Goal: Complete application form: Complete application form

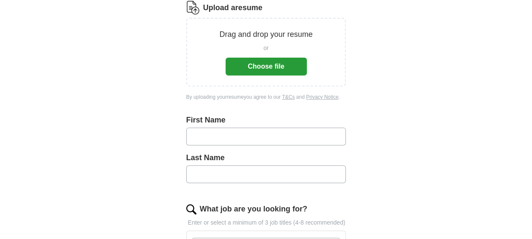
scroll to position [126, 0]
click at [268, 65] on button "Choose file" at bounding box center [266, 66] width 81 height 18
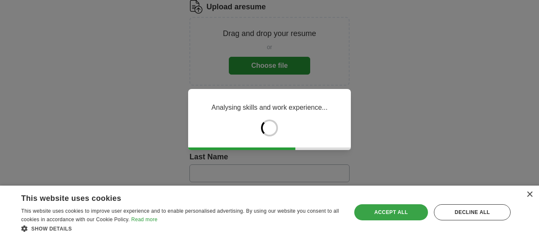
click at [396, 213] on div "Accept all" at bounding box center [391, 212] width 74 height 16
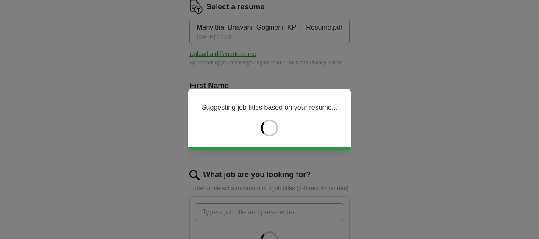
type input "********"
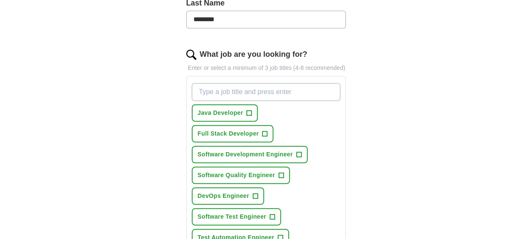
scroll to position [249, 0]
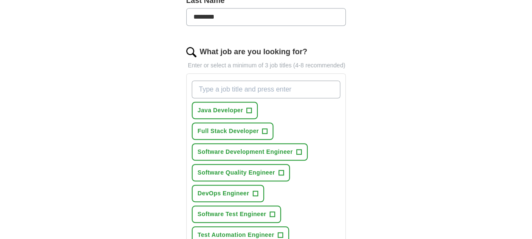
click at [249, 17] on input "********" at bounding box center [266, 17] width 160 height 18
type input "*"
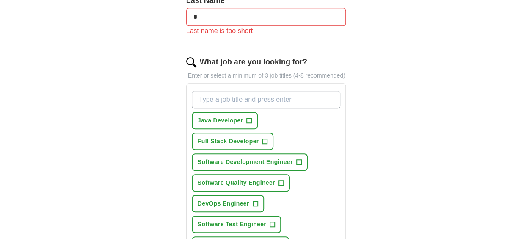
click at [400, 165] on div "ApplyIQ Let ApplyIQ do the hard work of searching and applying for jobs. Just t…" at bounding box center [267, 141] width 434 height 729
click at [246, 115] on button "Java Developer +" at bounding box center [225, 120] width 67 height 17
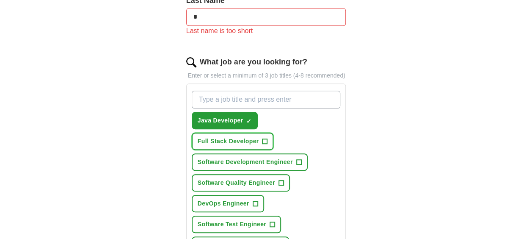
click at [263, 138] on span "+" at bounding box center [265, 141] width 5 height 7
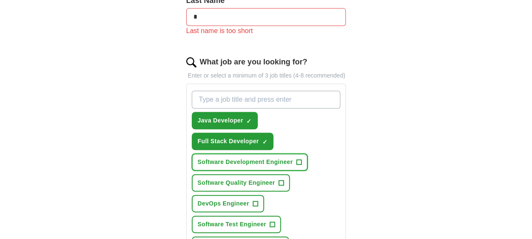
click at [296, 159] on span "+" at bounding box center [298, 162] width 5 height 7
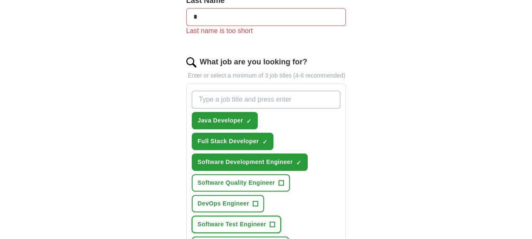
click at [255, 220] on span "Software Test Engineer" at bounding box center [232, 224] width 69 height 9
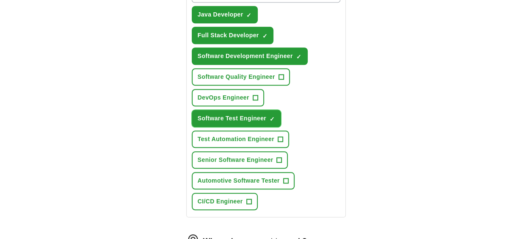
scroll to position [355, 0]
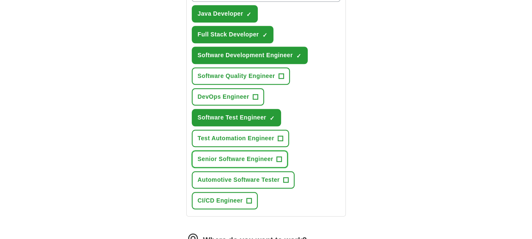
click at [280, 157] on span "+" at bounding box center [279, 159] width 5 height 7
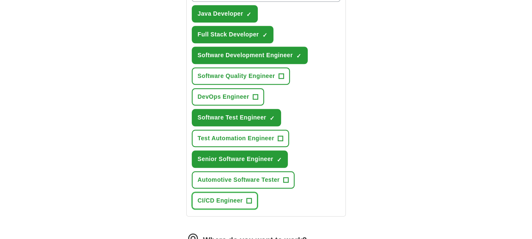
click at [245, 198] on button "CI/CD Engineer +" at bounding box center [225, 200] width 66 height 17
click at [254, 94] on span "+" at bounding box center [255, 97] width 5 height 7
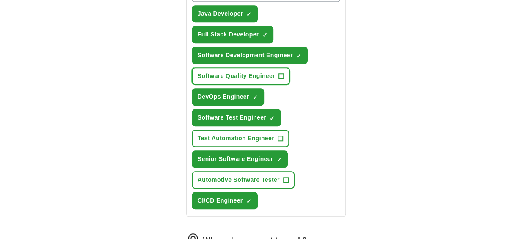
click at [274, 73] on span "Software Quality Engineer" at bounding box center [237, 76] width 78 height 9
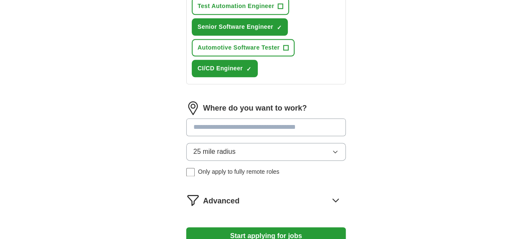
scroll to position [487, 0]
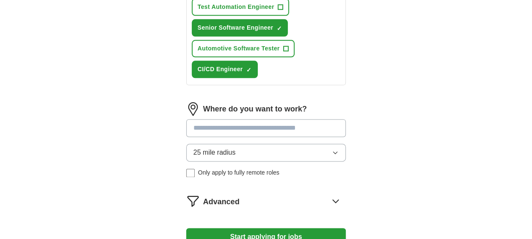
click at [267, 124] on input at bounding box center [266, 128] width 160 height 18
type input "******"
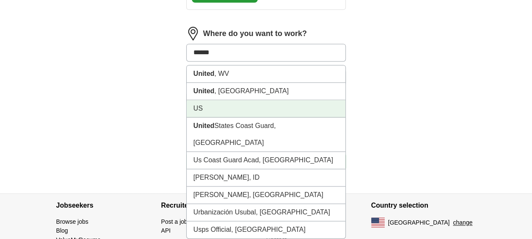
scroll to position [563, 0]
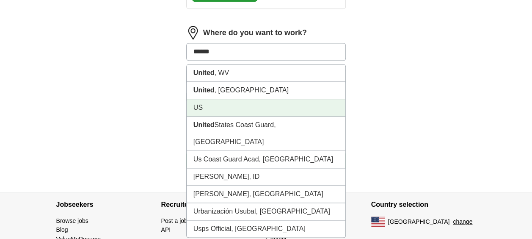
click at [205, 106] on li "US" at bounding box center [266, 107] width 159 height 17
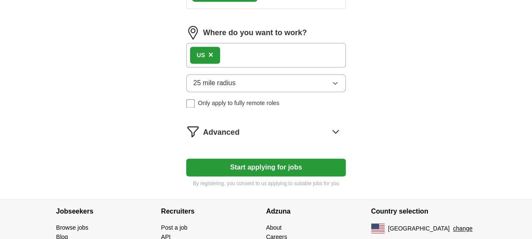
click at [337, 80] on icon "button" at bounding box center [335, 83] width 7 height 7
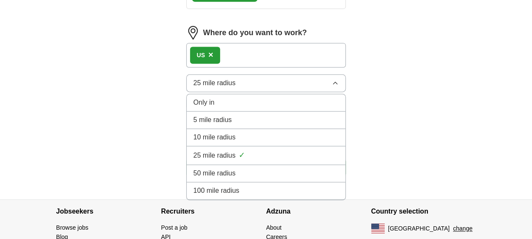
scroll to position [606, 0]
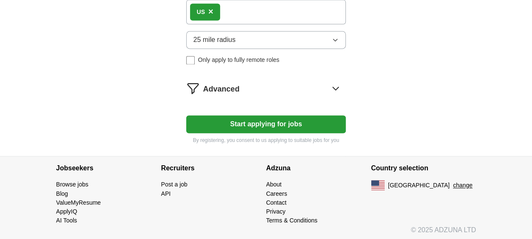
click at [268, 45] on button "25 mile radius" at bounding box center [266, 40] width 160 height 18
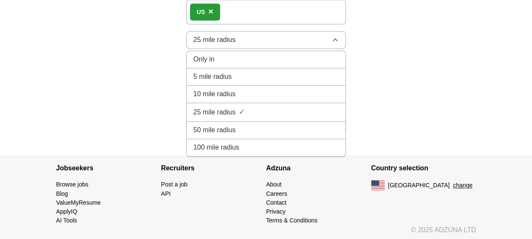
click at [236, 142] on span "100 mile radius" at bounding box center [217, 147] width 46 height 10
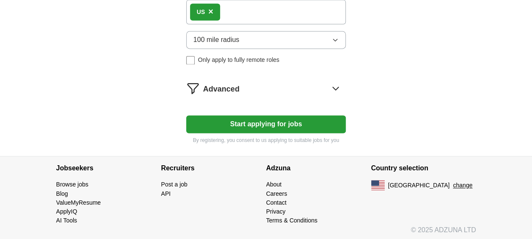
click at [251, 123] on button "Start applying for jobs" at bounding box center [266, 124] width 160 height 18
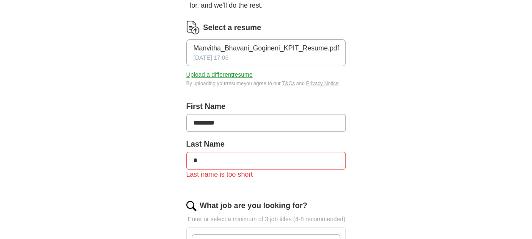
scroll to position [110, 0]
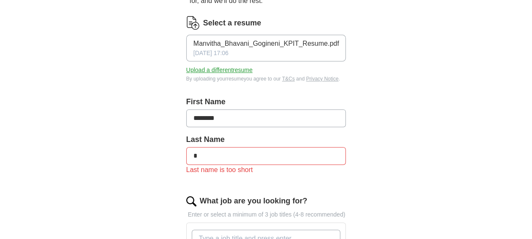
click at [206, 158] on input "*" at bounding box center [266, 156] width 160 height 18
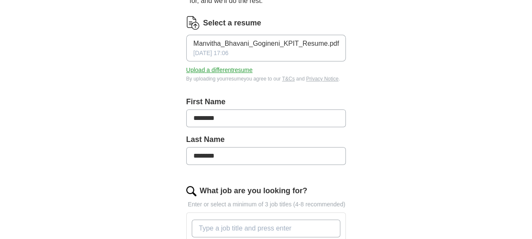
type input "********"
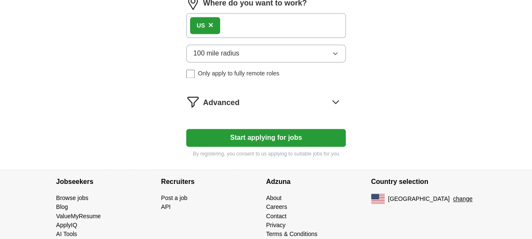
scroll to position [596, 0]
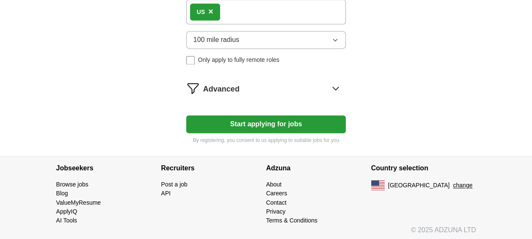
click at [277, 120] on button "Start applying for jobs" at bounding box center [266, 124] width 160 height 18
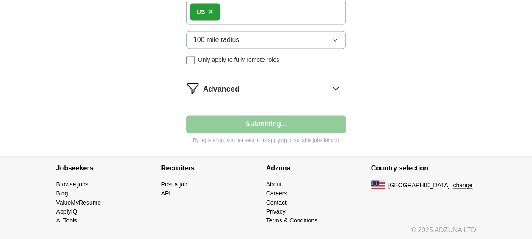
select select "**"
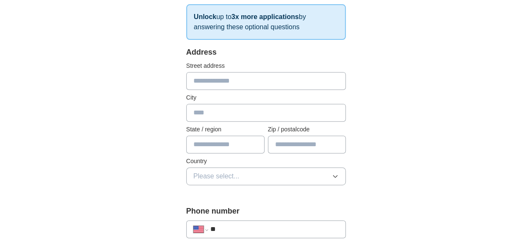
scroll to position [150, 0]
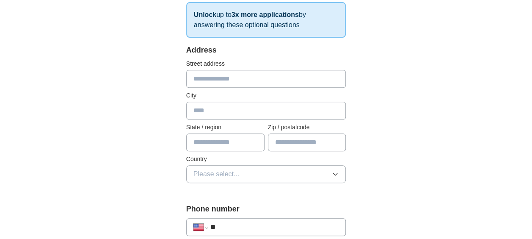
click at [231, 109] on input "text" at bounding box center [266, 111] width 160 height 18
type input "*"
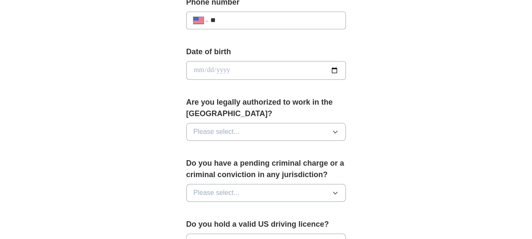
scroll to position [357, 0]
click at [251, 25] on div "**********" at bounding box center [266, 20] width 160 height 18
click at [251, 18] on input "**" at bounding box center [275, 19] width 129 height 10
type input "**********"
click at [214, 69] on input "date" at bounding box center [266, 69] width 160 height 19
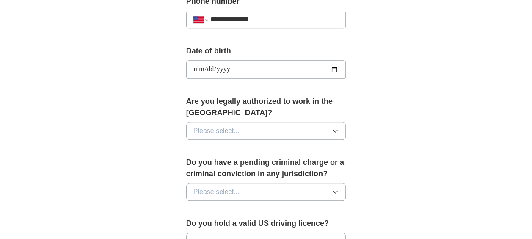
type input "**********"
click at [222, 129] on span "Please select..." at bounding box center [217, 131] width 46 height 10
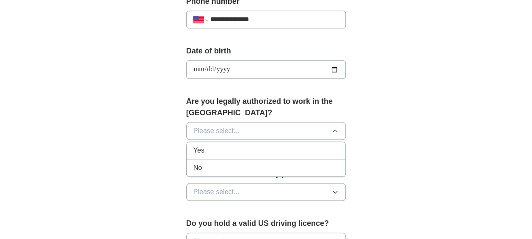
click at [219, 146] on div "Yes" at bounding box center [267, 150] width 146 height 10
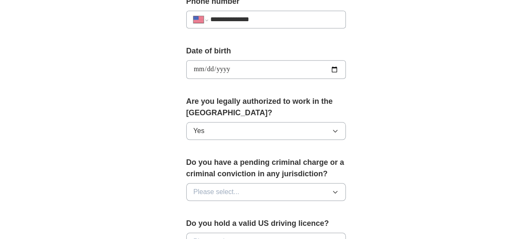
click at [221, 188] on span "Please select..." at bounding box center [217, 192] width 46 height 10
click at [208, 225] on div "No" at bounding box center [267, 229] width 146 height 10
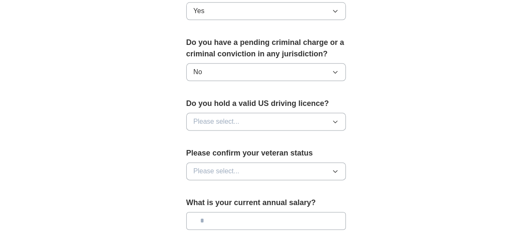
scroll to position [478, 0]
click at [242, 116] on button "Please select..." at bounding box center [266, 121] width 160 height 18
click at [213, 153] on div "No" at bounding box center [267, 158] width 146 height 10
click at [220, 122] on button "No" at bounding box center [266, 121] width 160 height 18
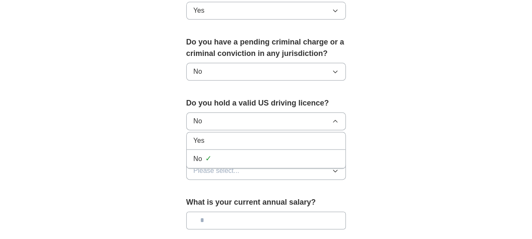
click at [207, 137] on div "Yes" at bounding box center [267, 141] width 146 height 10
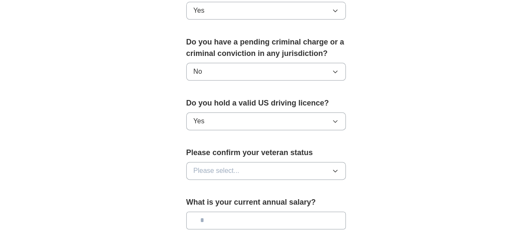
click at [226, 169] on span "Please select..." at bounding box center [217, 171] width 46 height 10
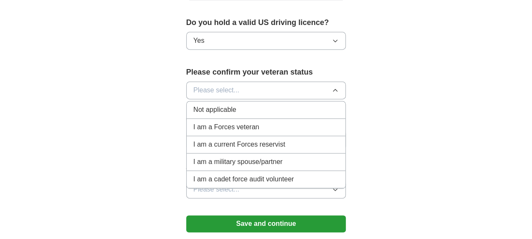
scroll to position [563, 0]
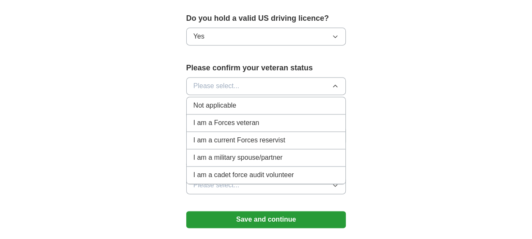
click at [232, 103] on span "Not applicable" at bounding box center [215, 105] width 43 height 10
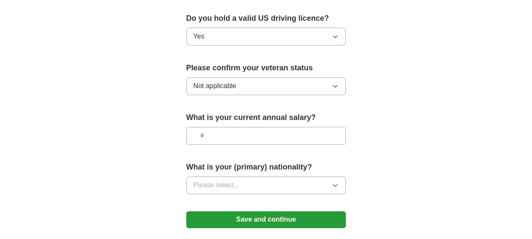
click at [247, 217] on button "Save and continue" at bounding box center [266, 219] width 160 height 17
